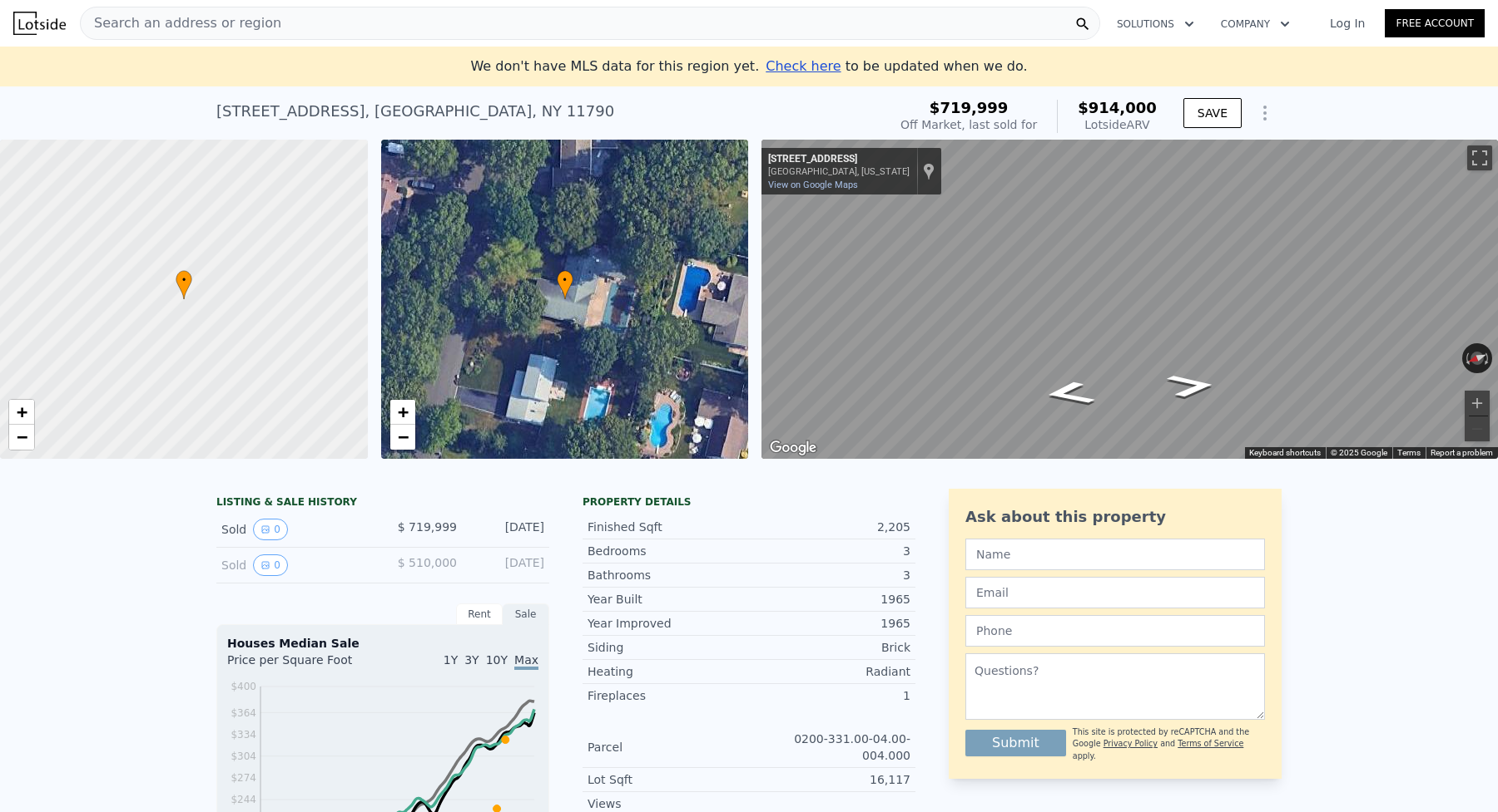
click at [168, 25] on span "Search an address or region" at bounding box center [180, 24] width 200 height 20
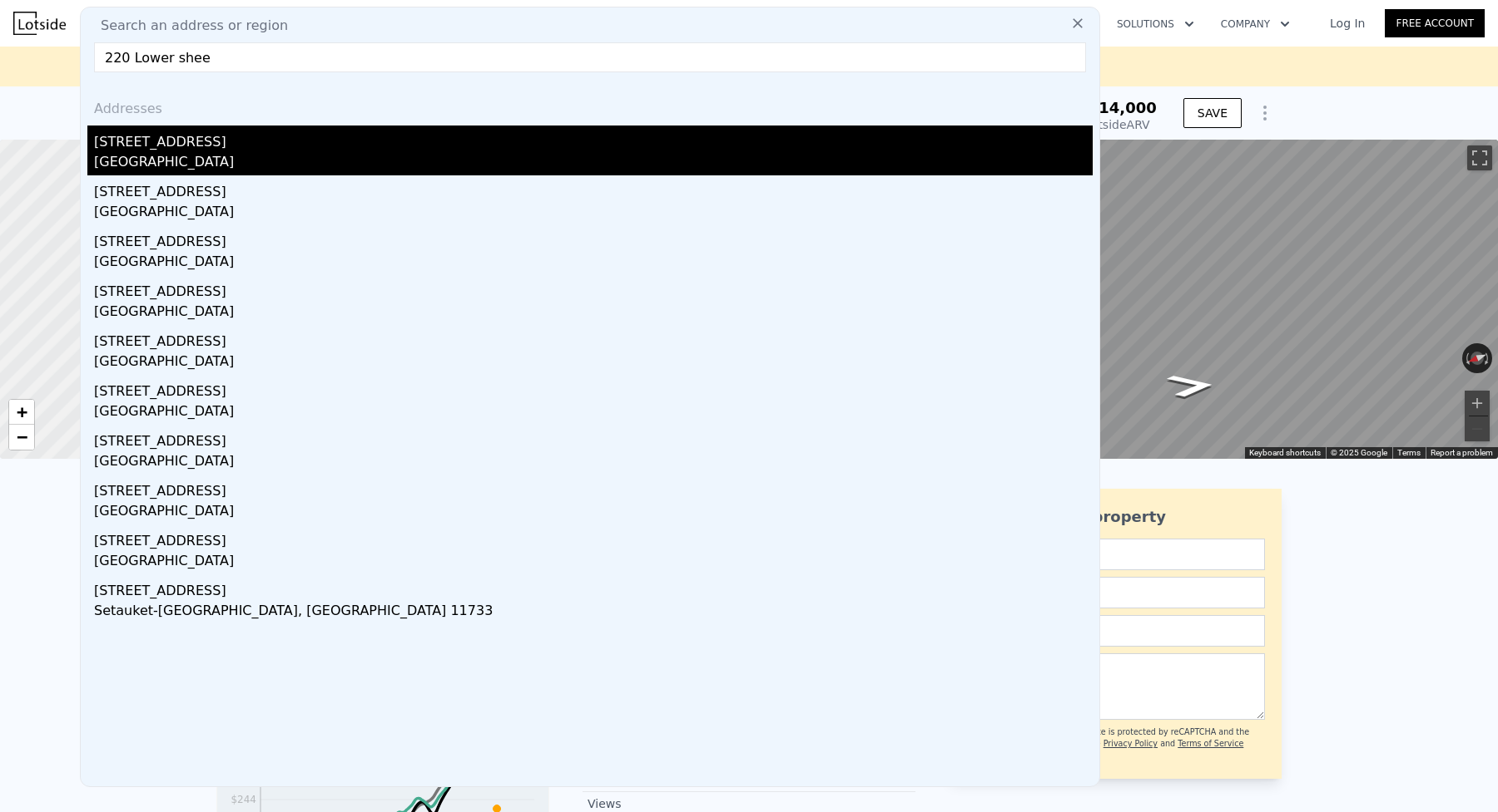
type input "220 Lower shee"
click at [166, 155] on div "[GEOGRAPHIC_DATA]" at bounding box center [593, 164] width 998 height 24
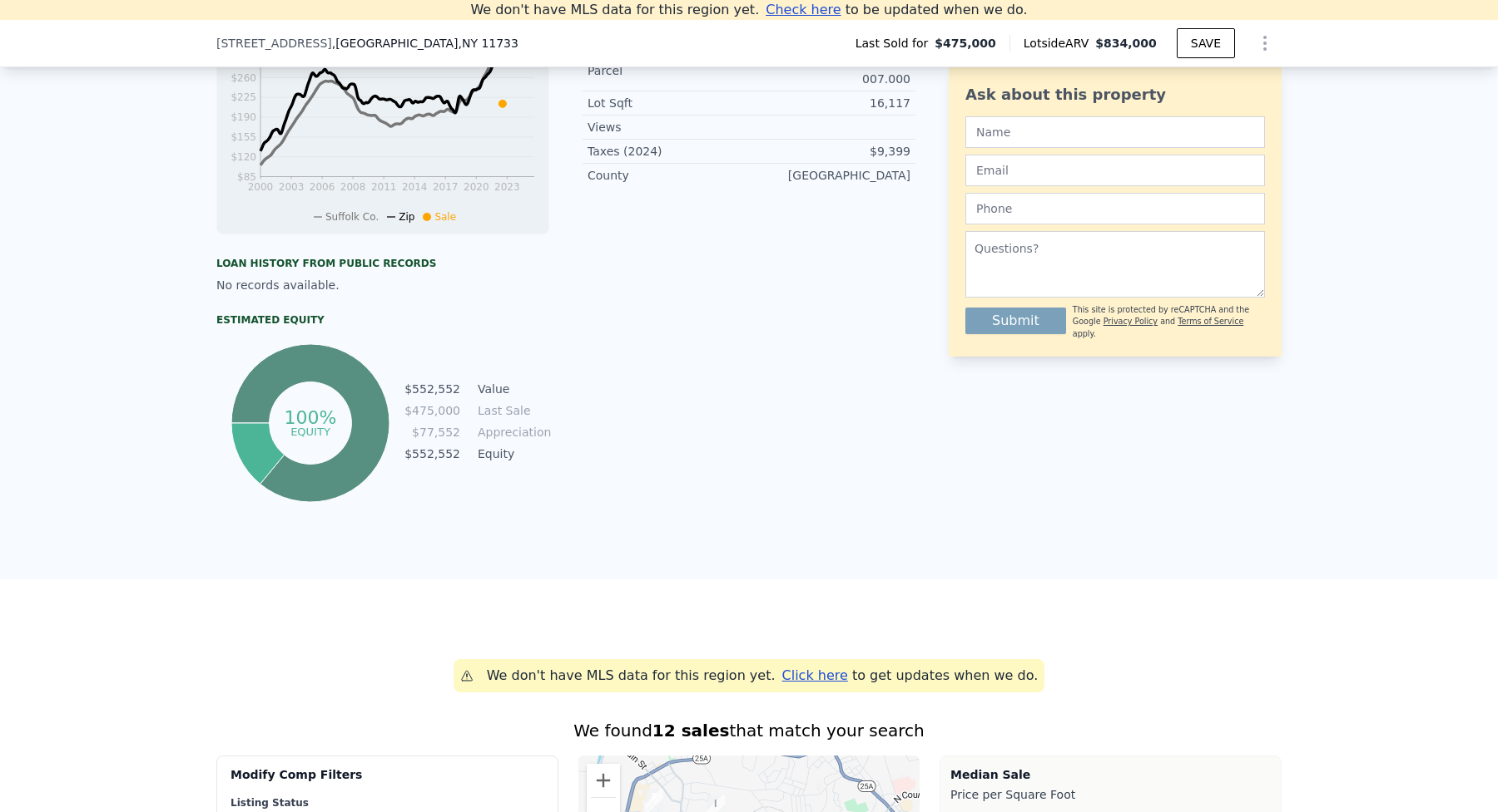
scroll to position [527, 0]
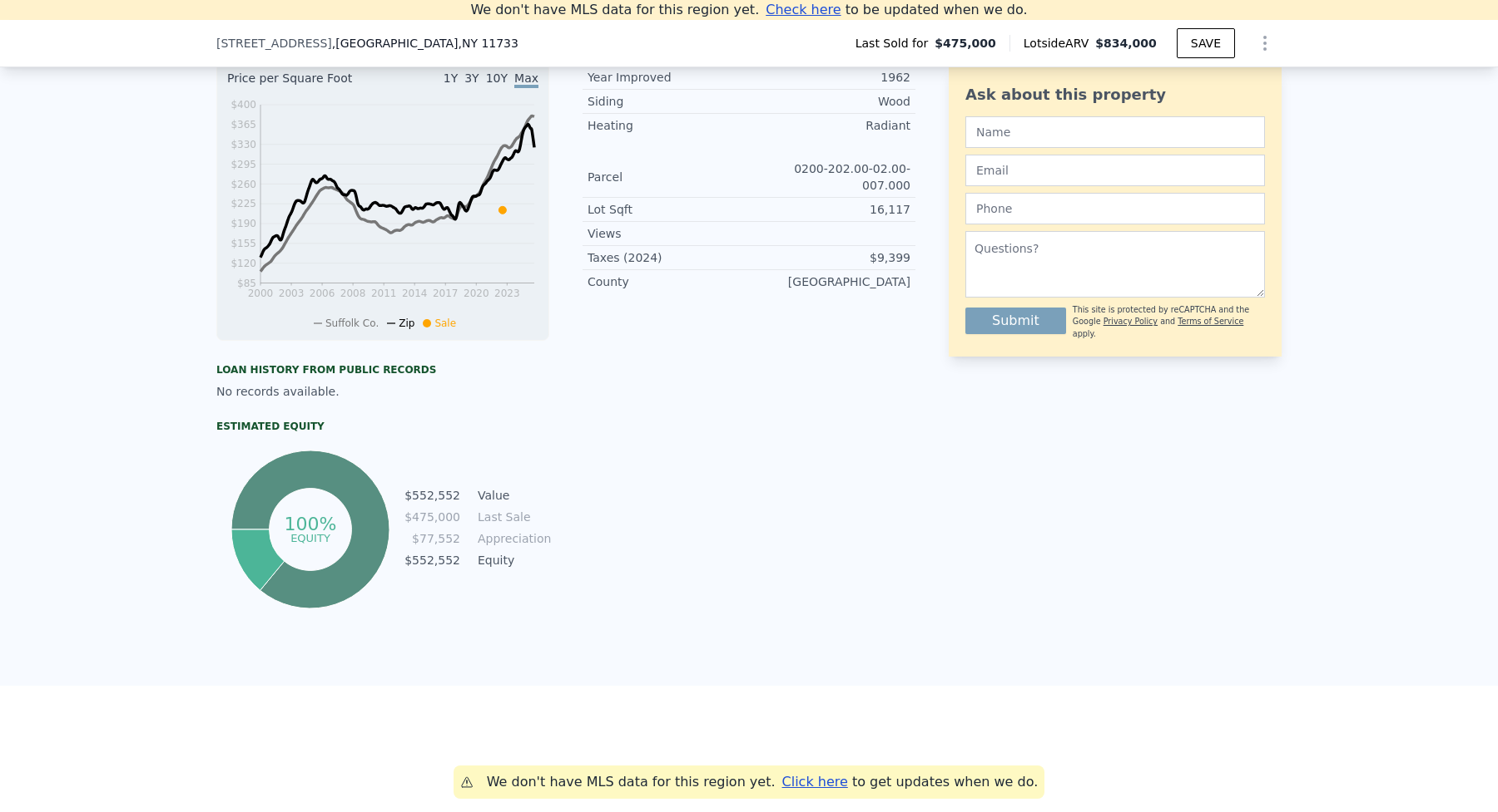
click at [537, 576] on div "100% equity $552,552 Value $475,000 Last Sale $77,552 Appreciation $552,552 Equ…" at bounding box center [382, 530] width 332 height 167
